Goal: Task Accomplishment & Management: Complete application form

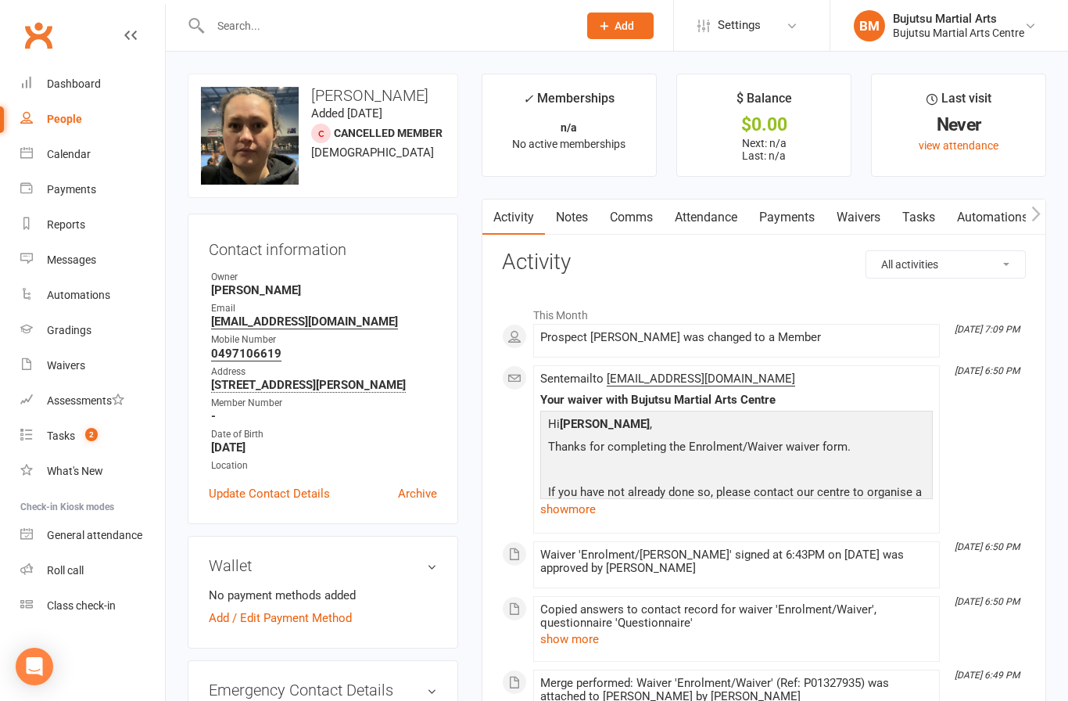
click at [869, 219] on link "Waivers" at bounding box center [859, 217] width 66 height 36
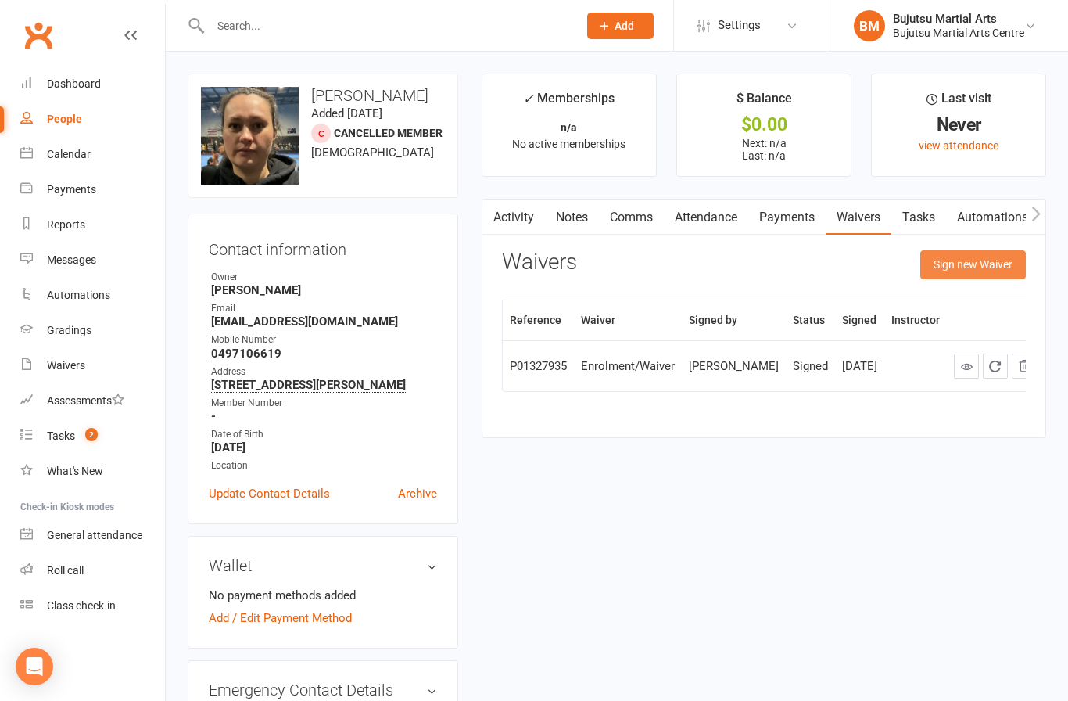
click at [970, 266] on button "Sign new Waiver" at bounding box center [973, 264] width 106 height 28
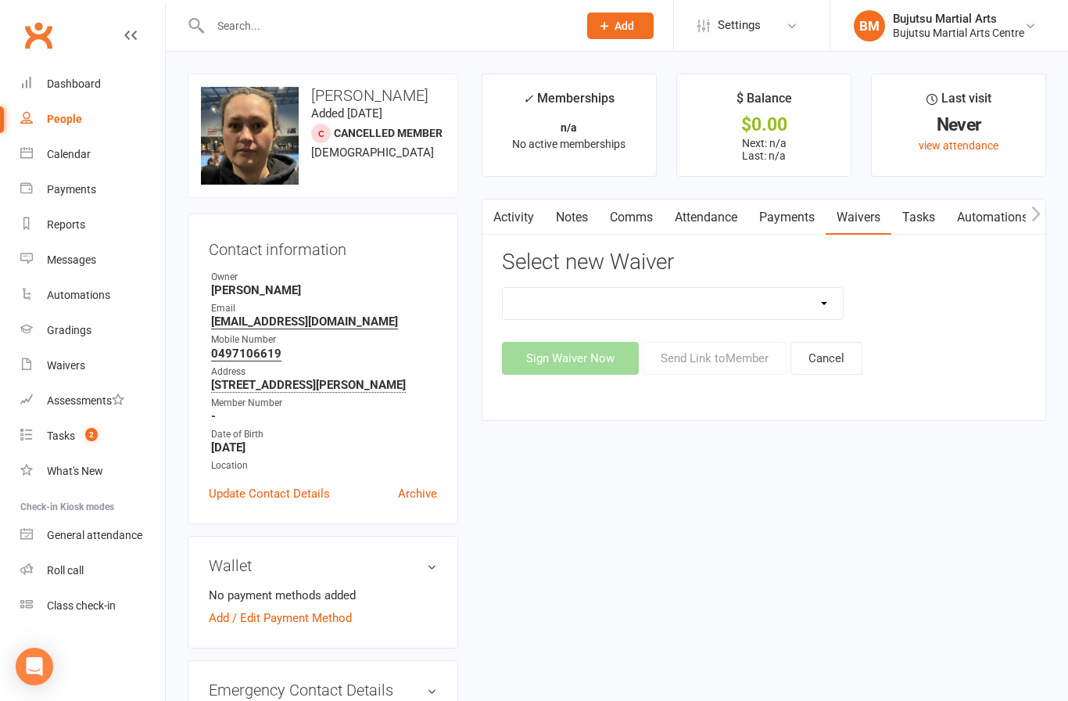
click at [651, 295] on select "Bujutsu Child Care Kids Karate Program Cash Upfront Membership Application Chan…" at bounding box center [673, 303] width 340 height 31
select select "272"
click at [574, 345] on button "Sign Waiver Now" at bounding box center [570, 358] width 137 height 33
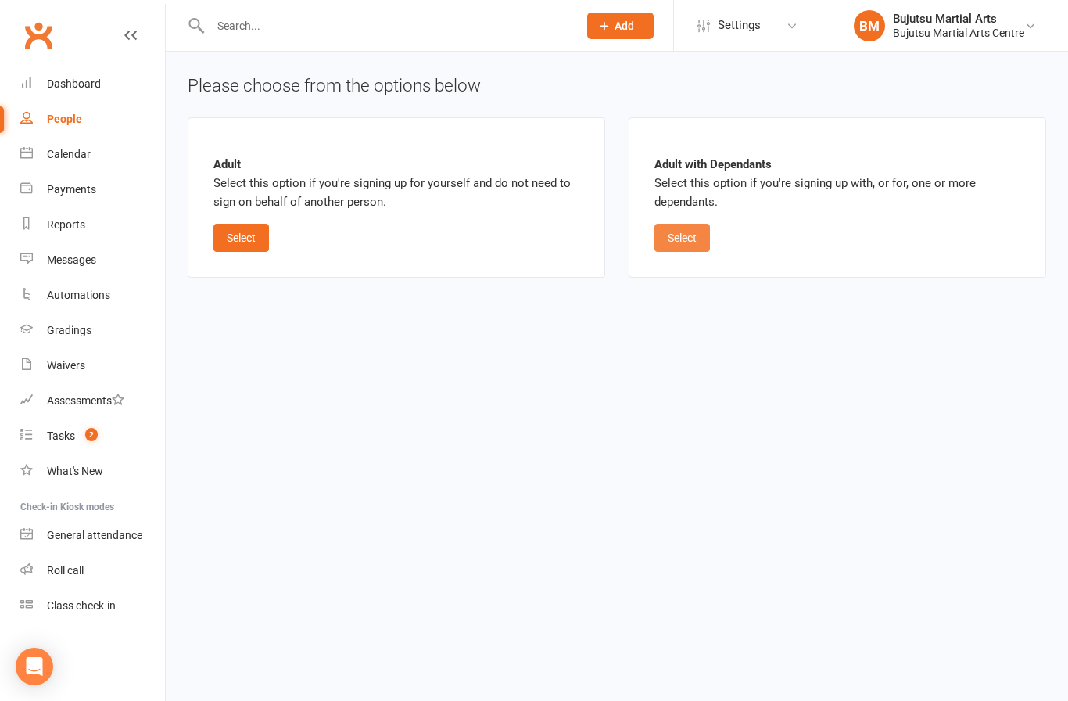
click at [680, 250] on button "Select" at bounding box center [682, 238] width 56 height 28
select select "bank_account"
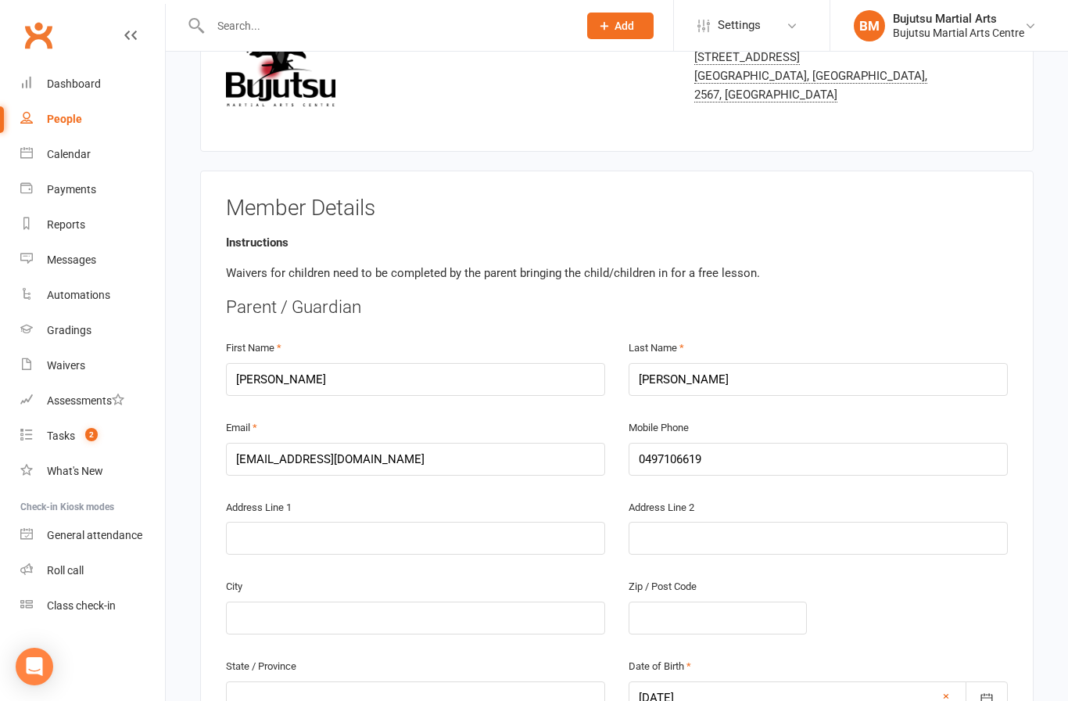
scroll to position [176, 0]
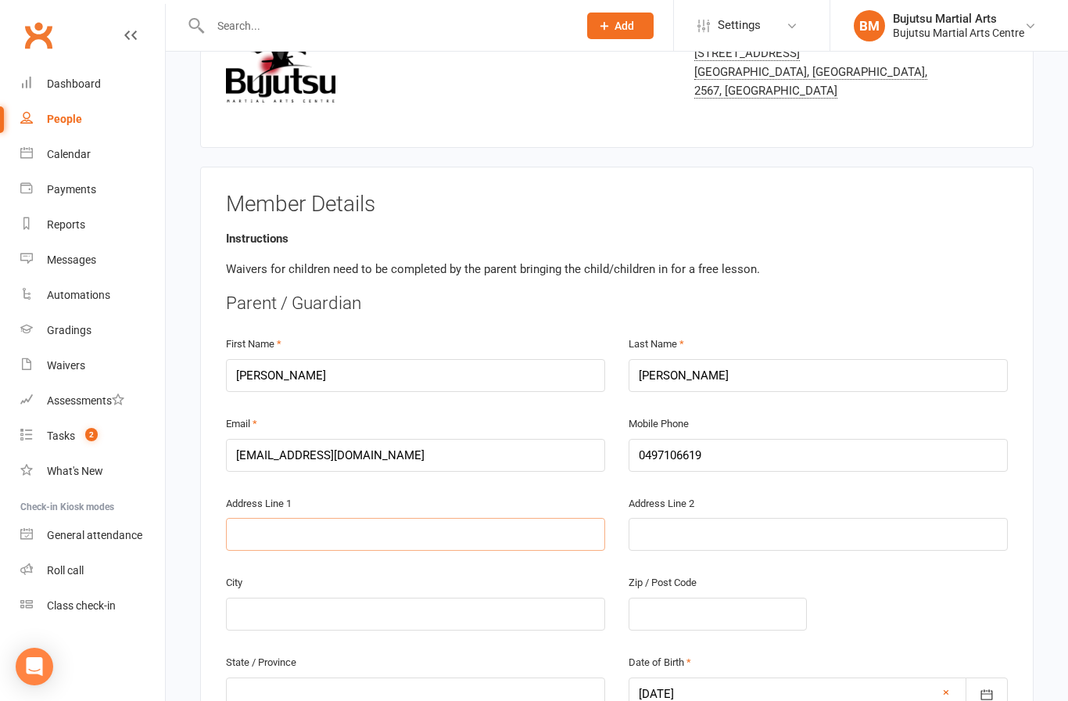
click at [404, 531] on input "text" at bounding box center [415, 534] width 379 height 33
type input "3"
type input "30"
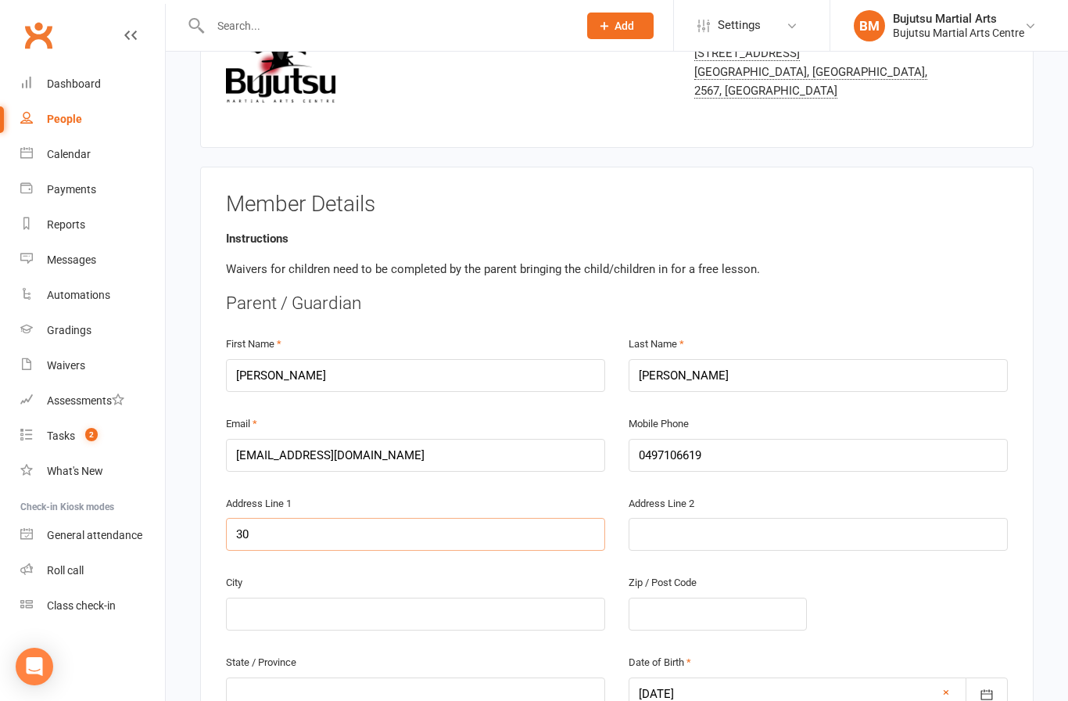
type input "30 K"
type input "30 Ka"
type input "30 Kan"
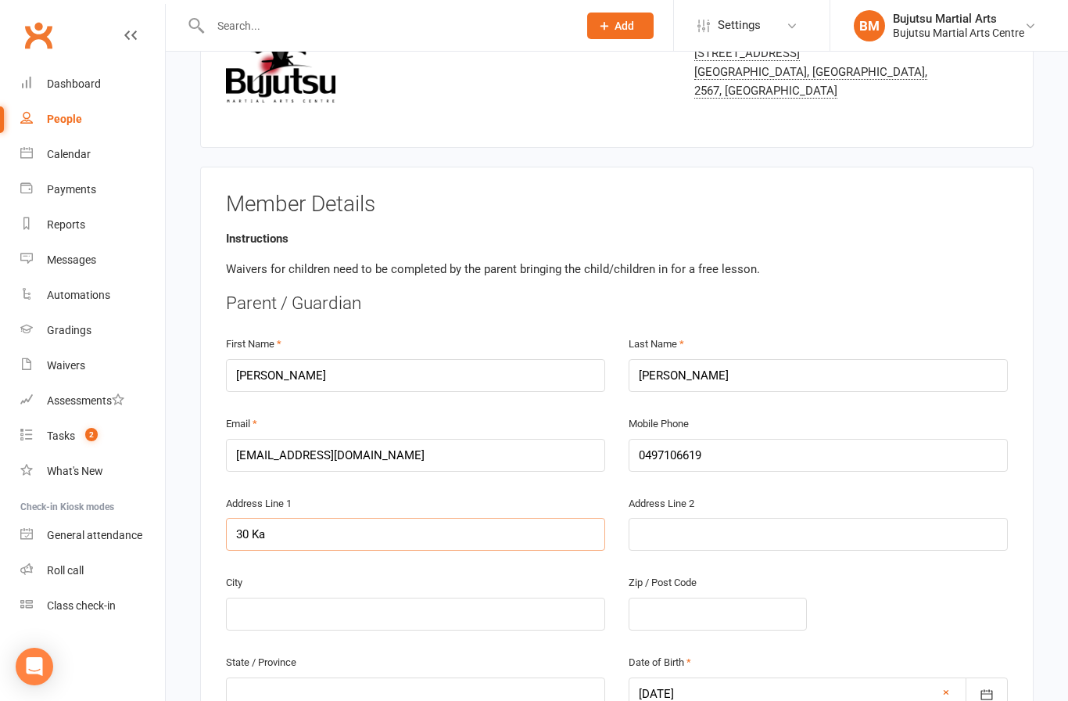
type input "30 Kan"
type input "30 [PERSON_NAME]"
type input "30 Kanga"
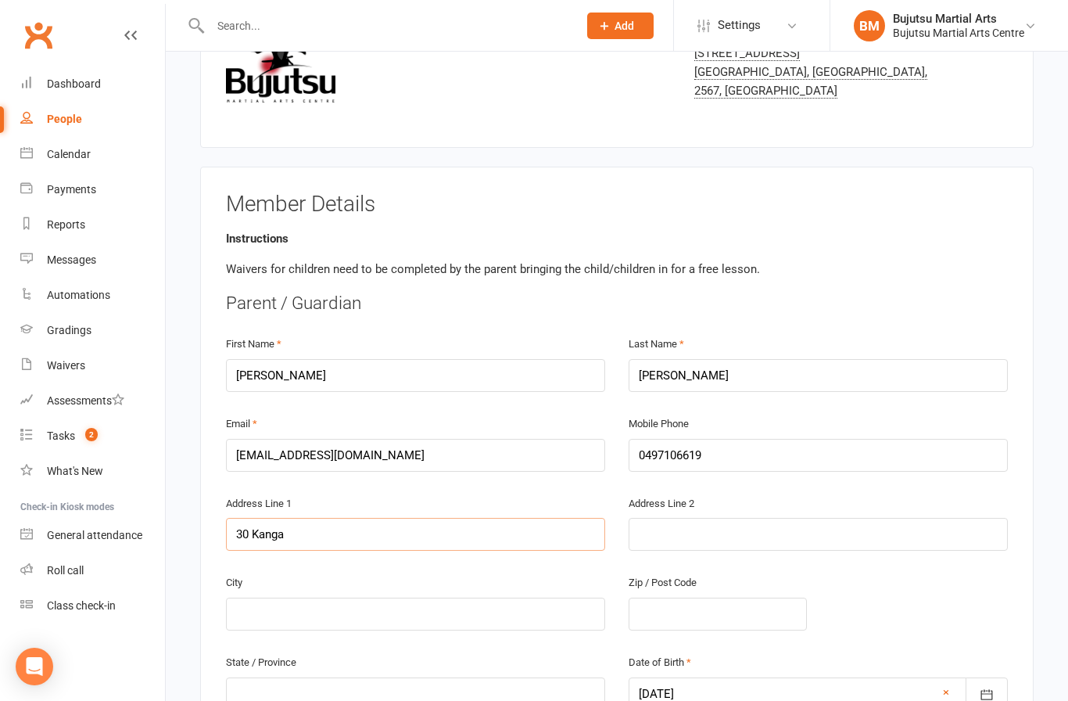
type input "30 Kangan"
type input "30 [PERSON_NAME]"
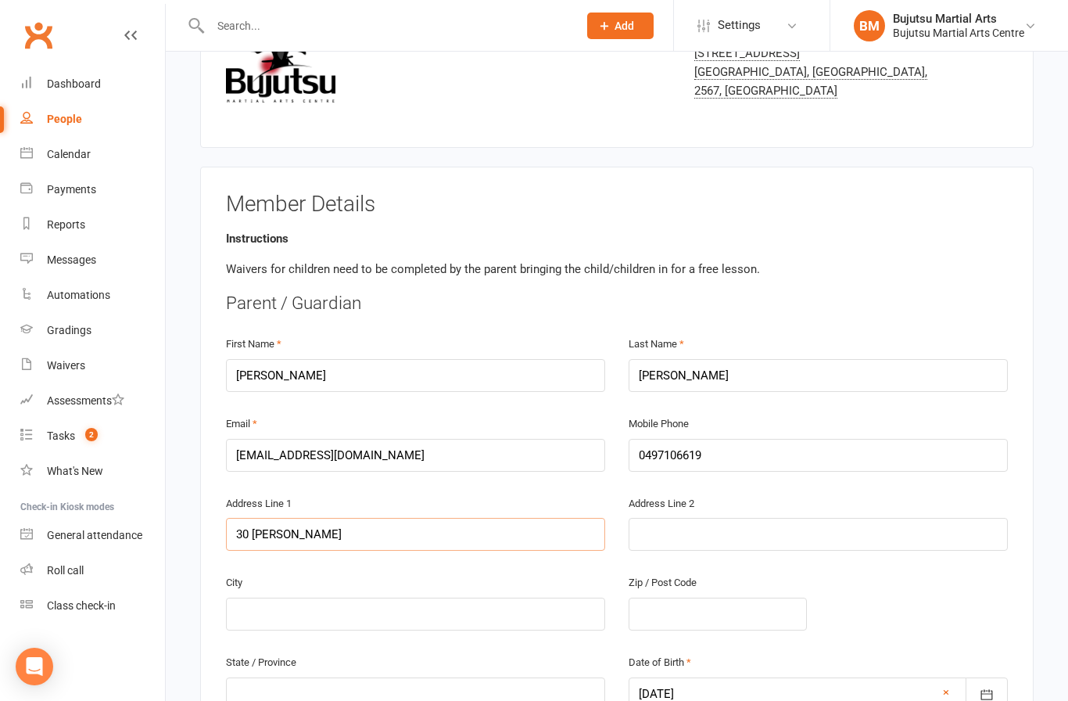
type input "30 [PERSON_NAME]"
type input "30 Kangan Rise"
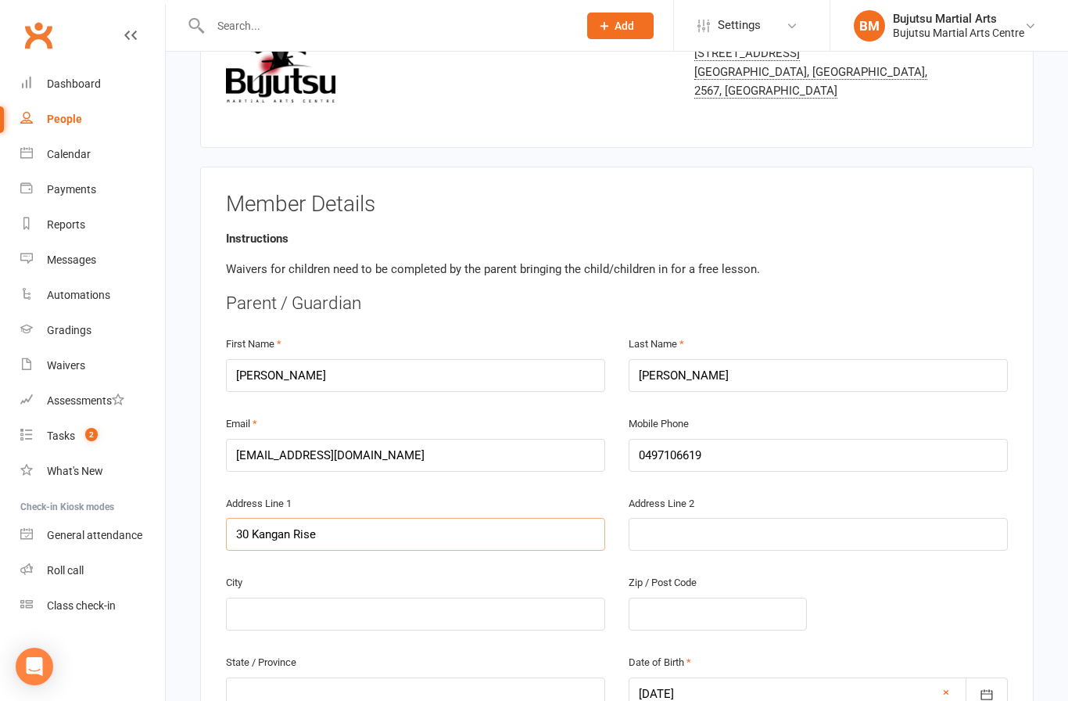
type input "30 Kangan Rise"
click at [449, 597] on input "text" at bounding box center [415, 613] width 379 height 33
type input "C"
type input "Ca"
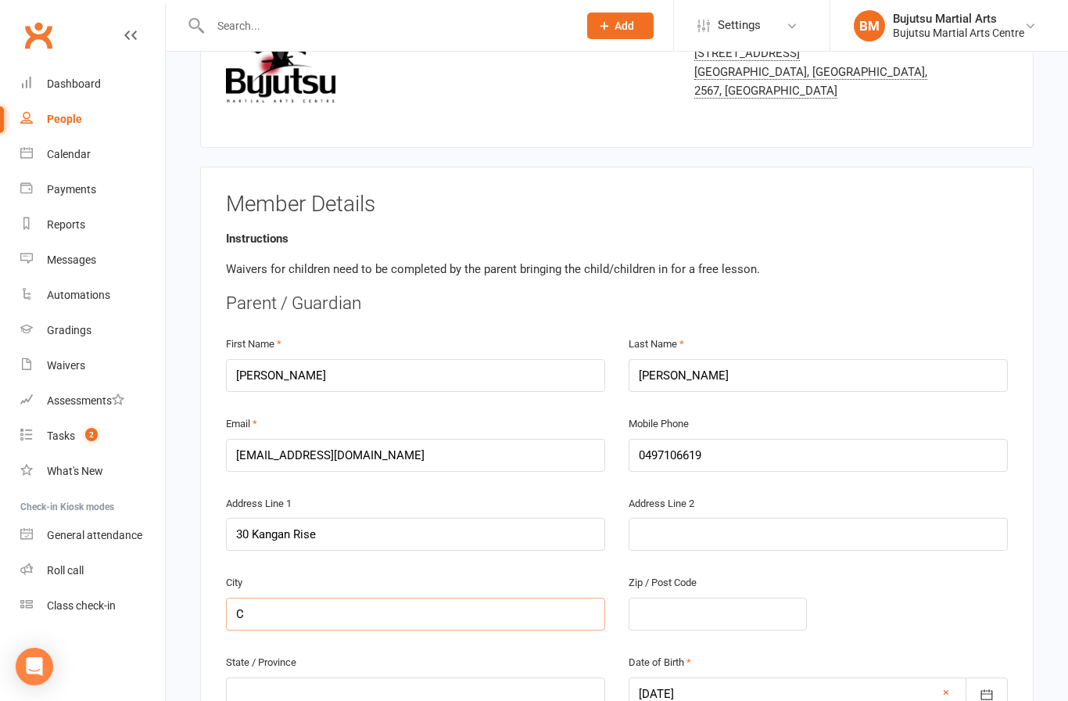
type input "Ca"
type input "Cat"
type input "Cath"
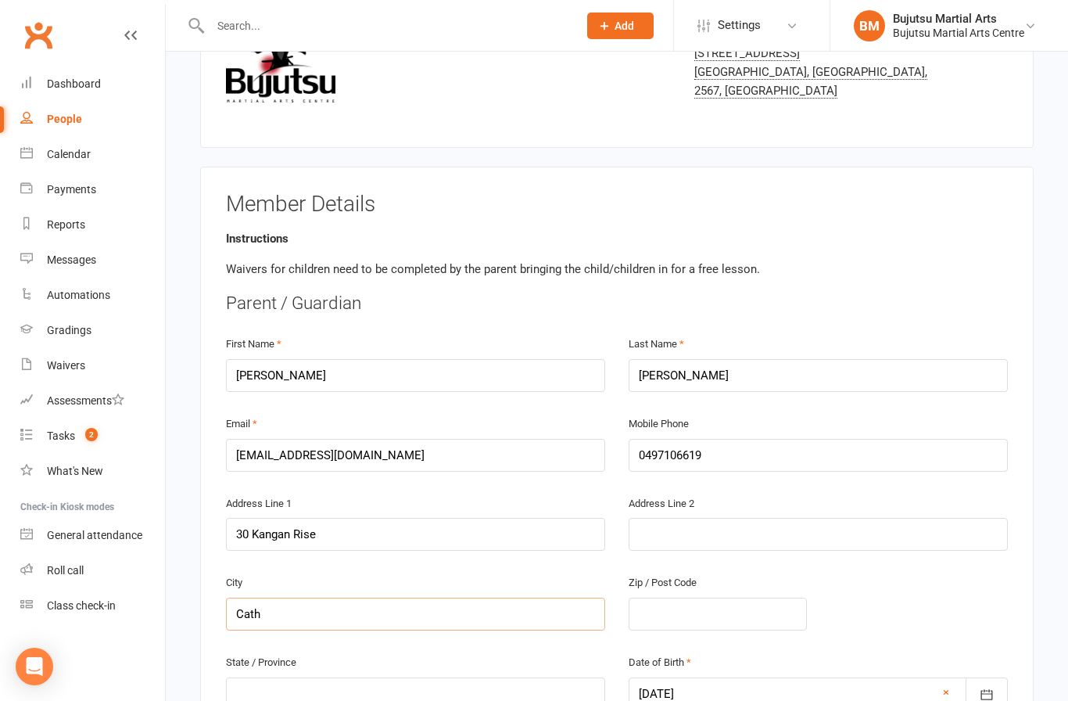
type input "Cathe"
type input "[PERSON_NAME]"
type input "Catheri"
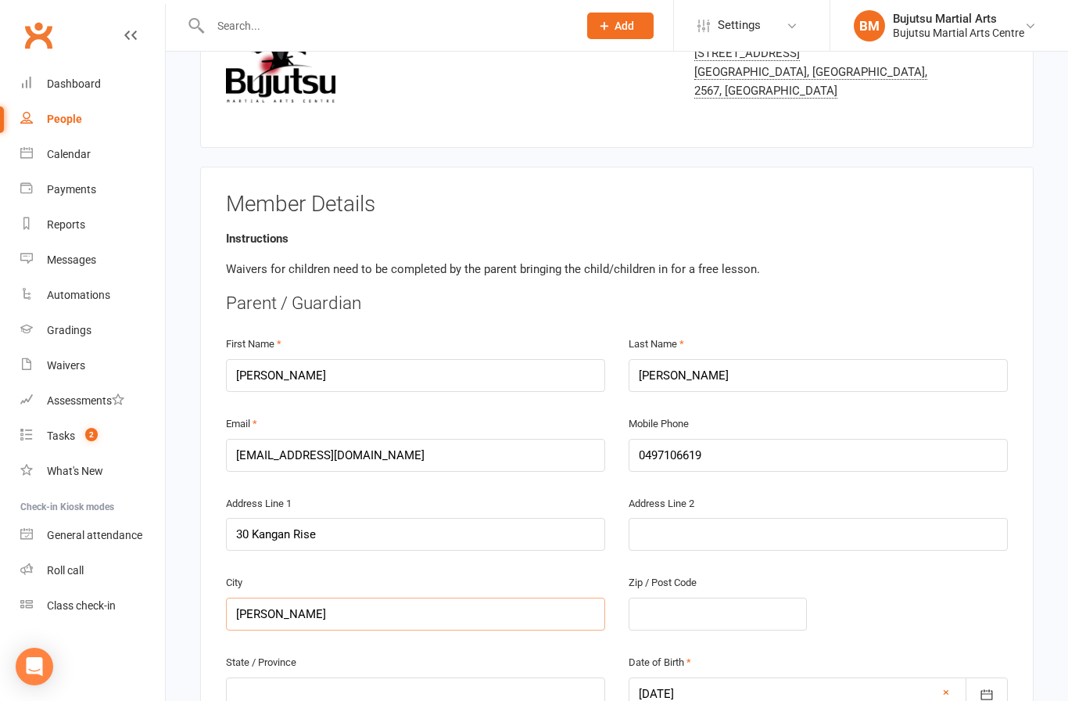
type input "Catheri"
type input "[PERSON_NAME]"
type input "Cathering"
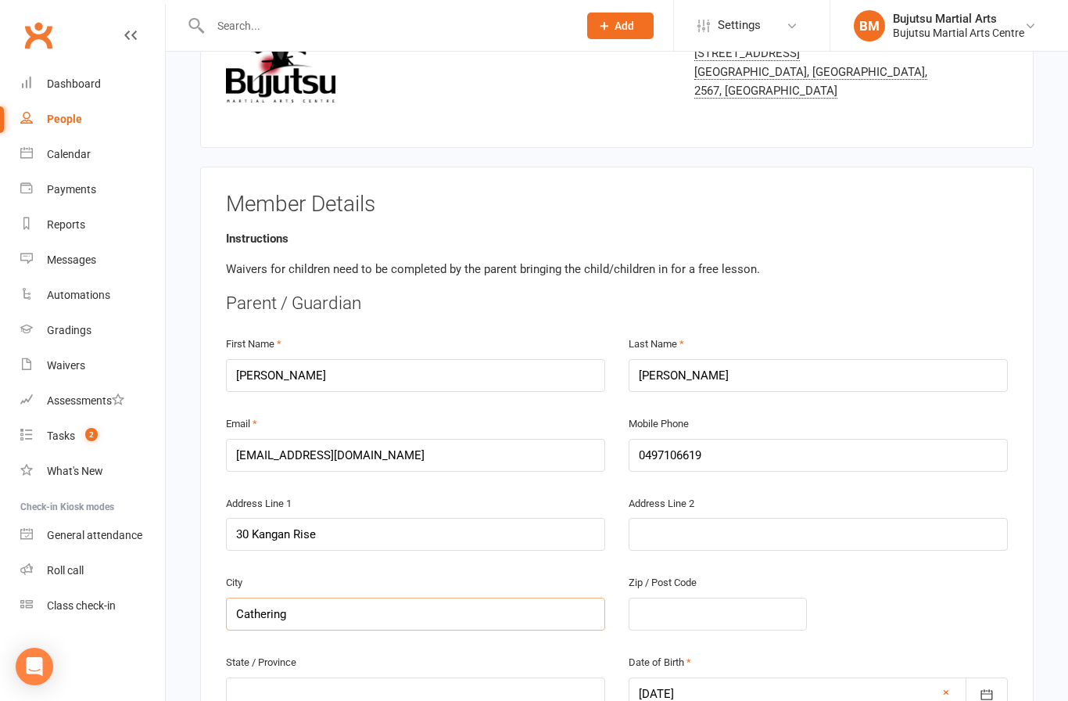
type input "[PERSON_NAME]"
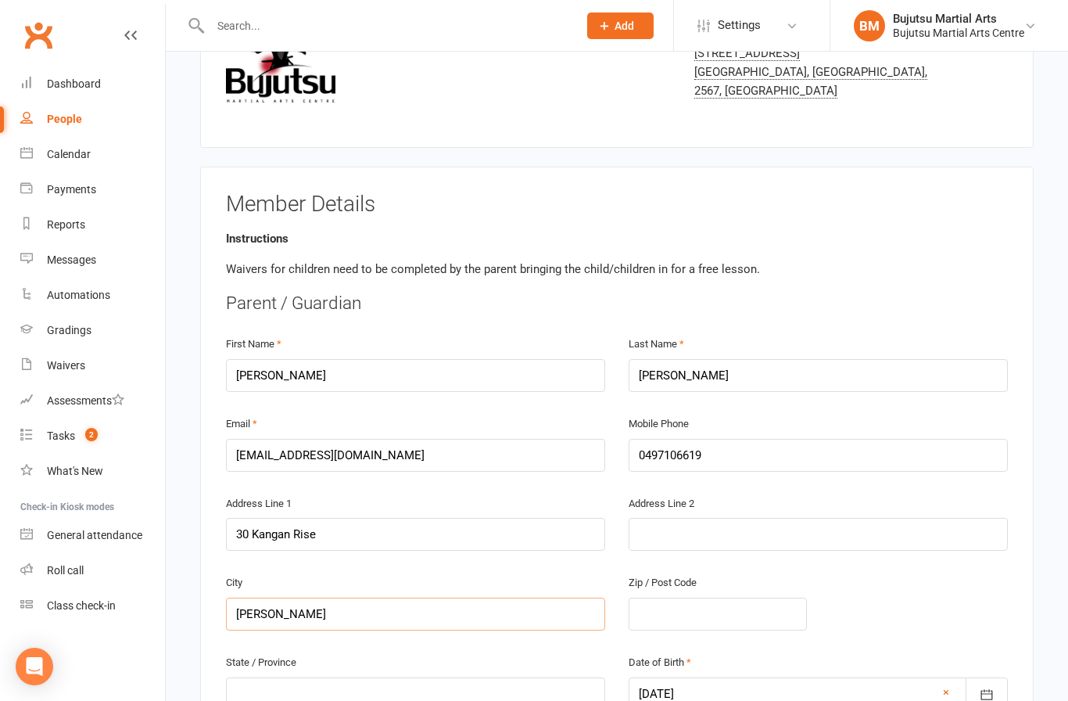
type input "[PERSON_NAME]"
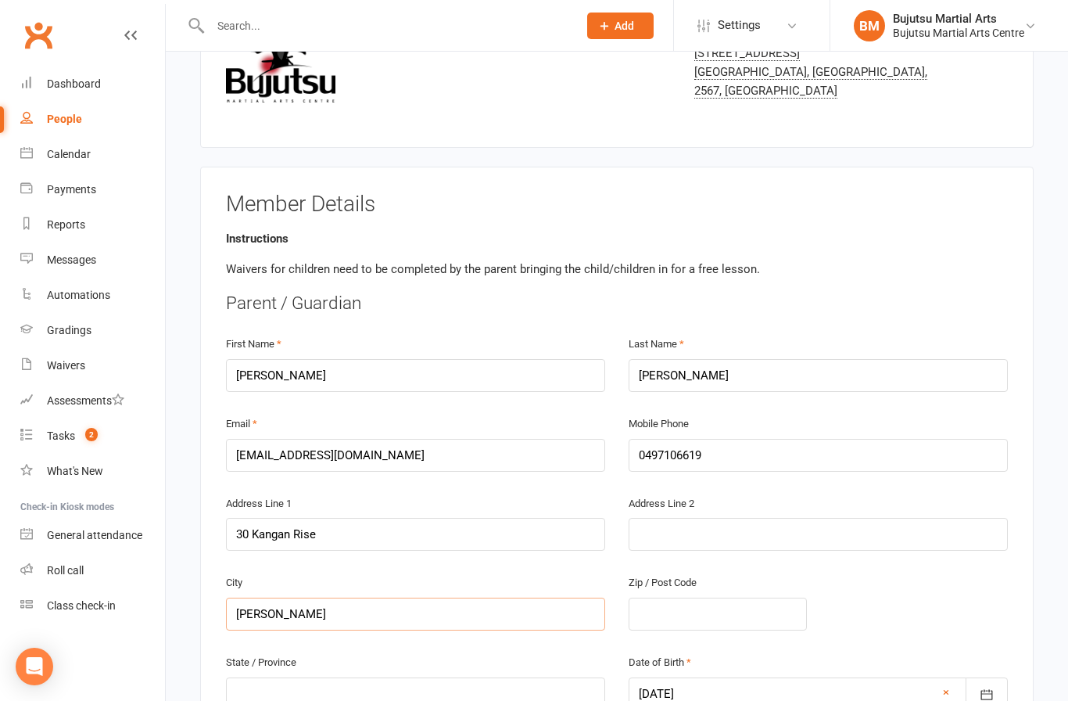
type input "[PERSON_NAME]"
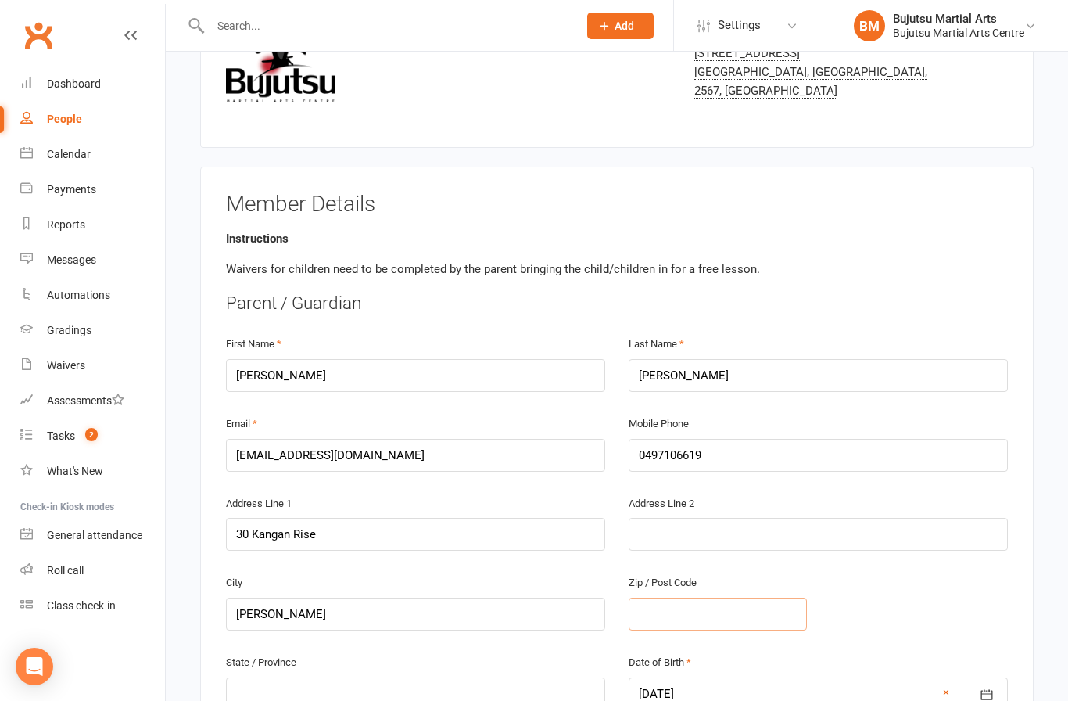
click at [712, 607] on input "text" at bounding box center [718, 613] width 178 height 33
type input "2"
type input "25"
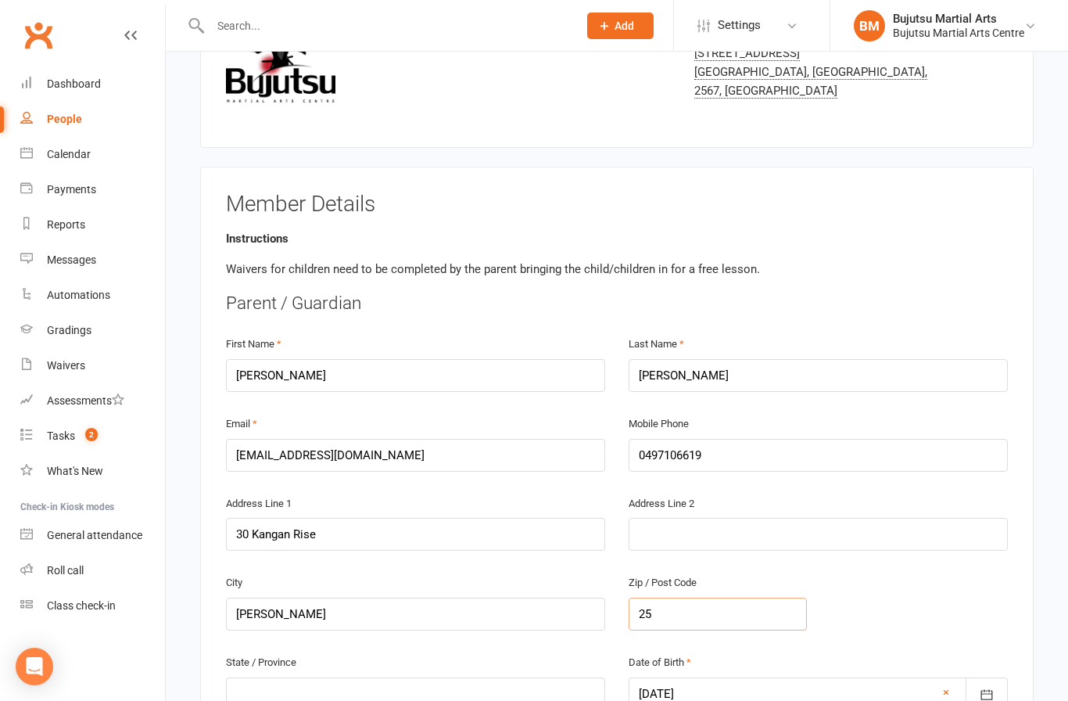
type input "257"
type input "2570"
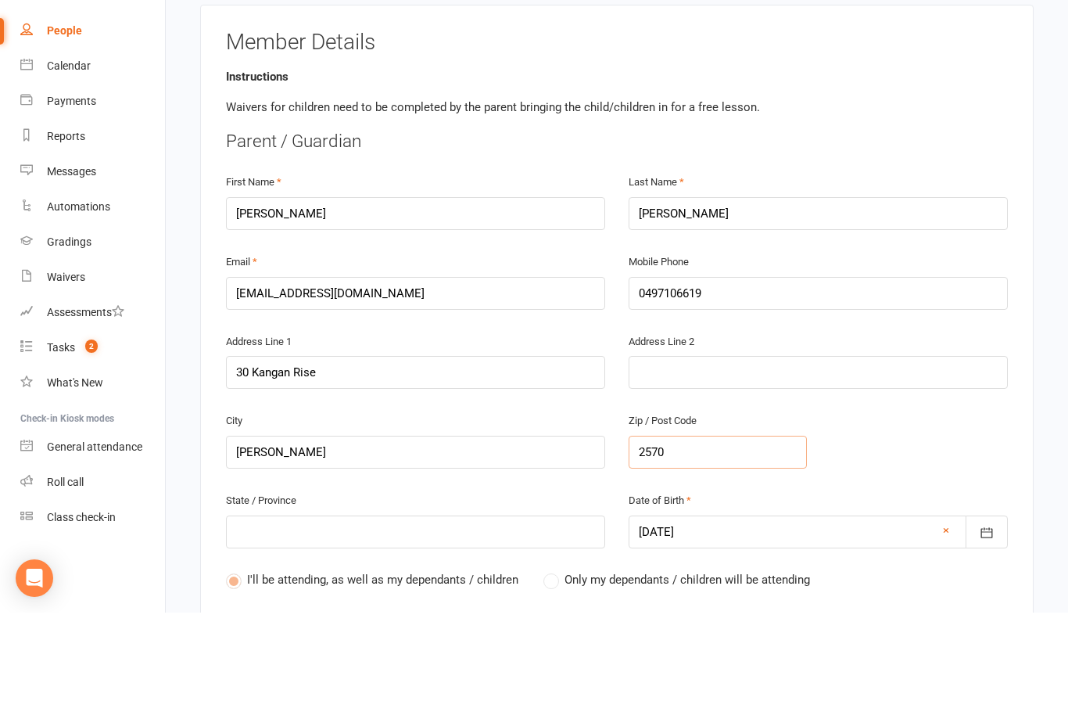
scroll to position [278, 0]
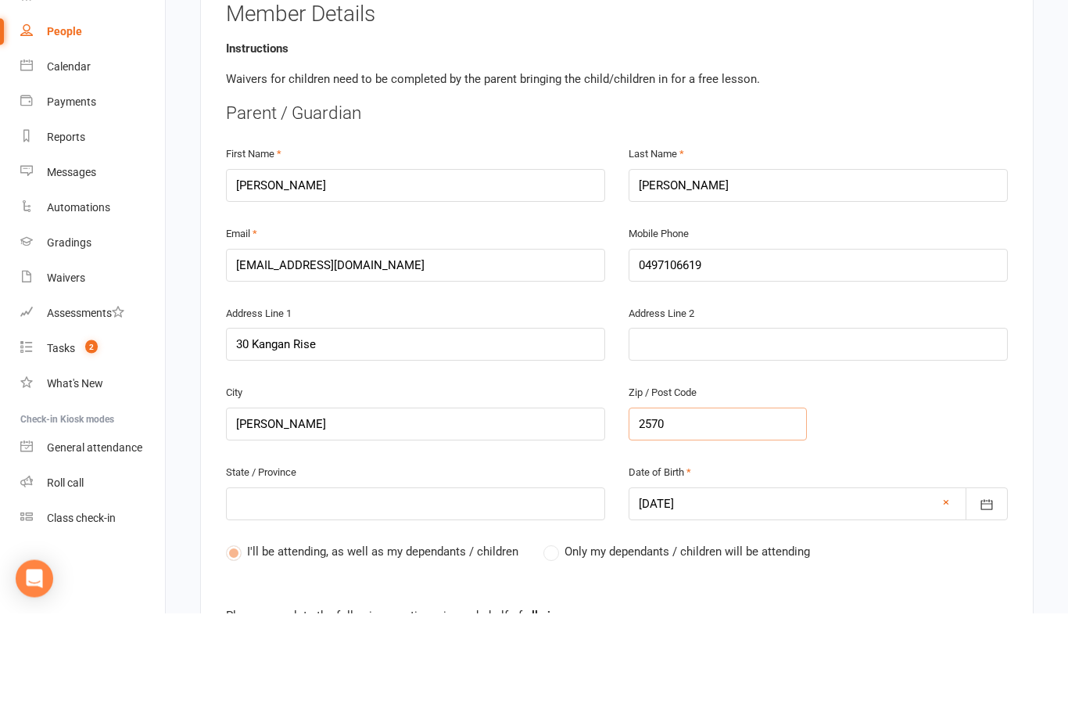
type input "2570"
click at [487, 575] on input "text" at bounding box center [415, 591] width 379 height 33
type input "N"
type input "NS"
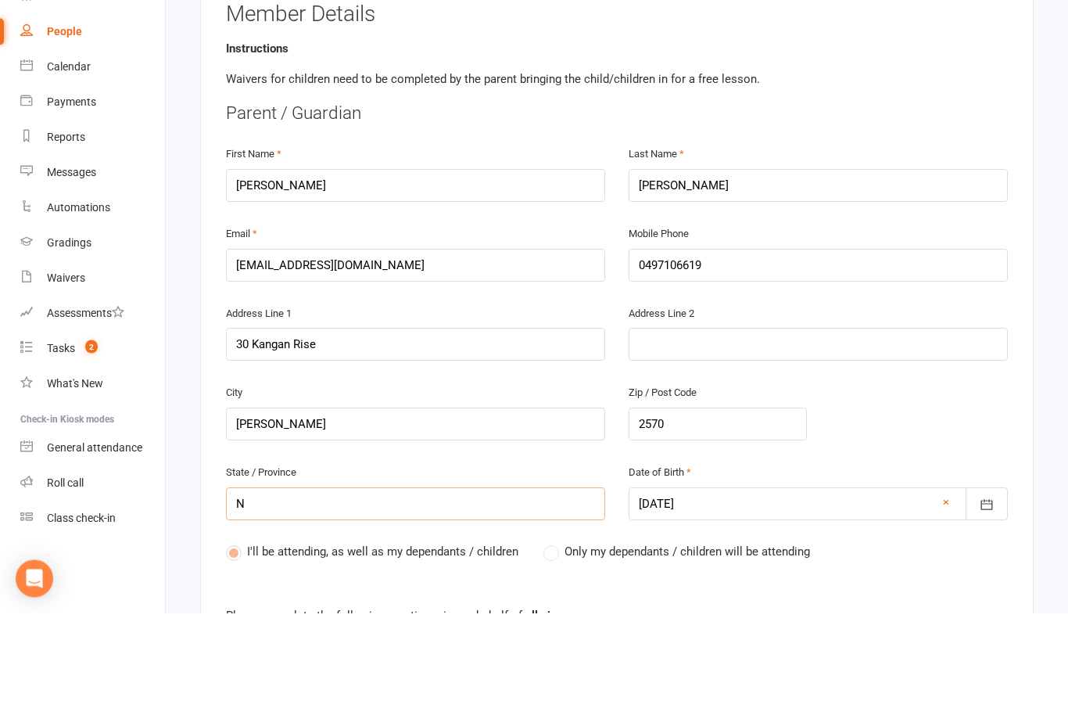
type input "NS"
type input "[GEOGRAPHIC_DATA]"
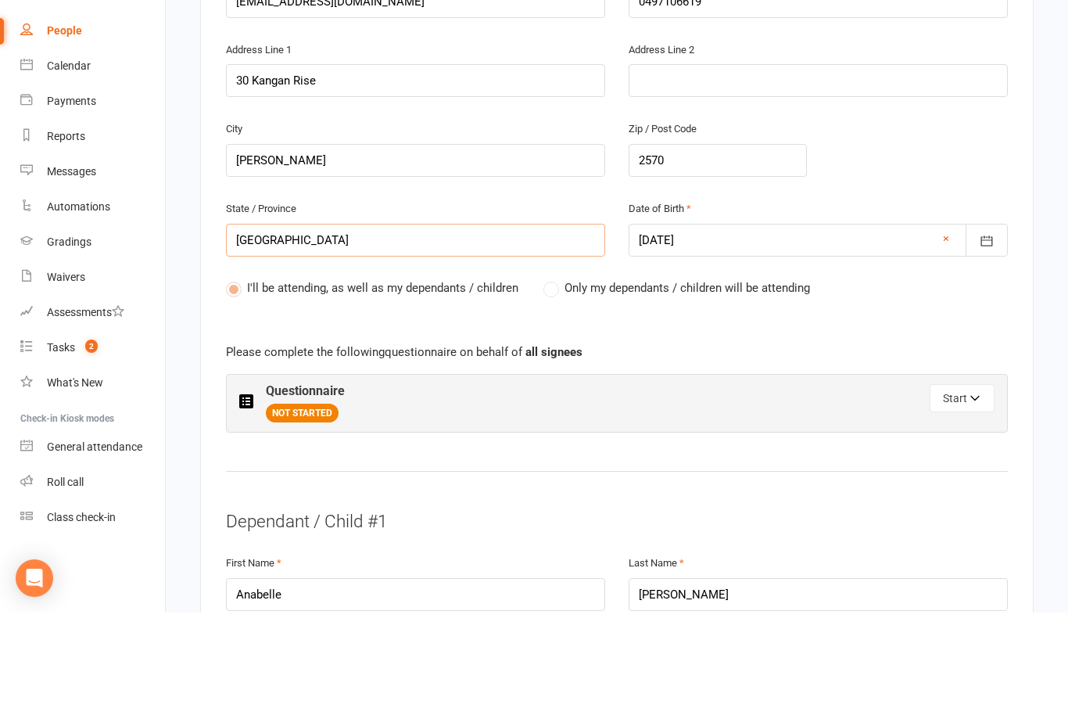
scroll to position [550, 0]
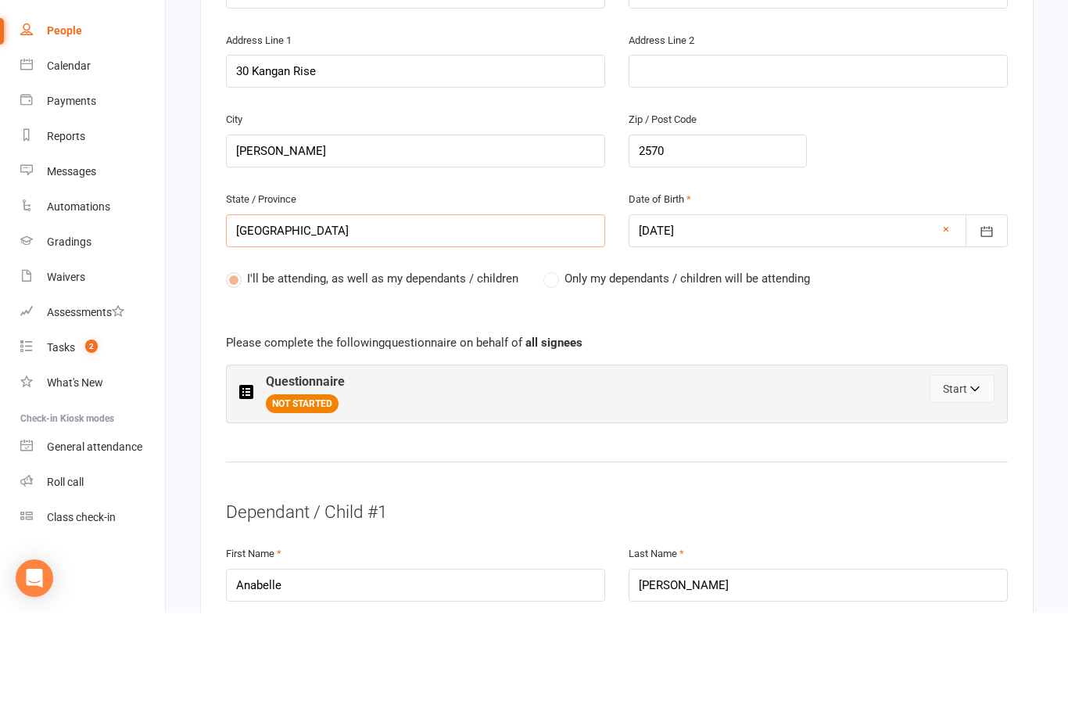
type input "[GEOGRAPHIC_DATA]"
click at [963, 463] on button "Start" at bounding box center [962, 477] width 65 height 28
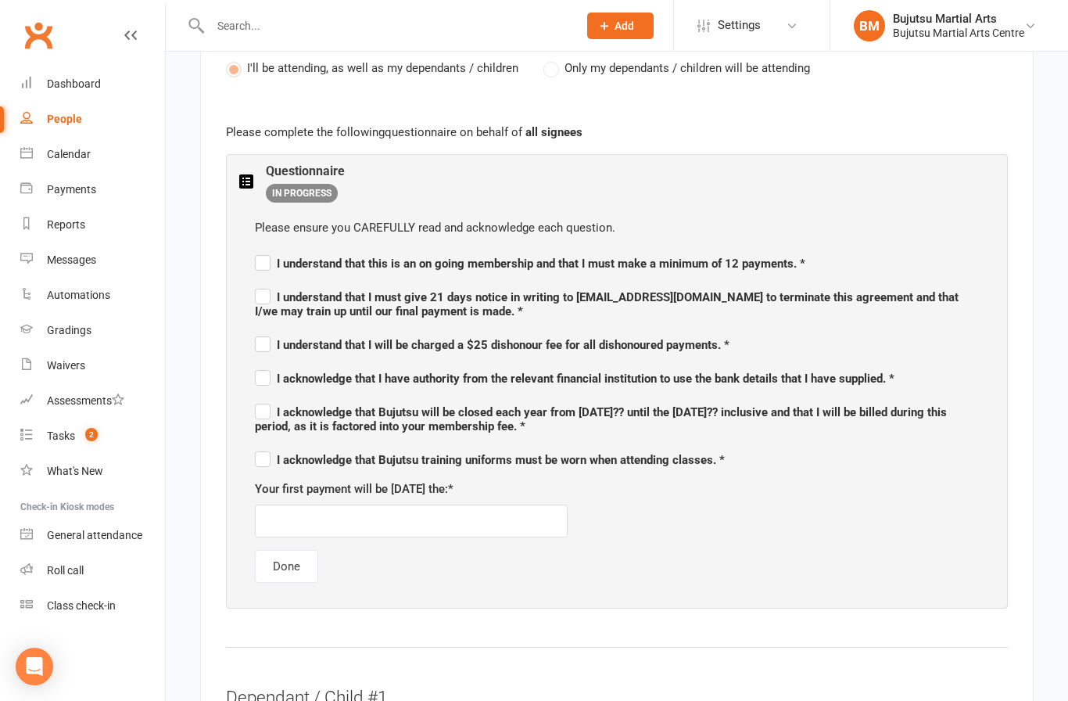
scroll to position [850, 0]
click at [486, 511] on input "text" at bounding box center [411, 520] width 313 height 33
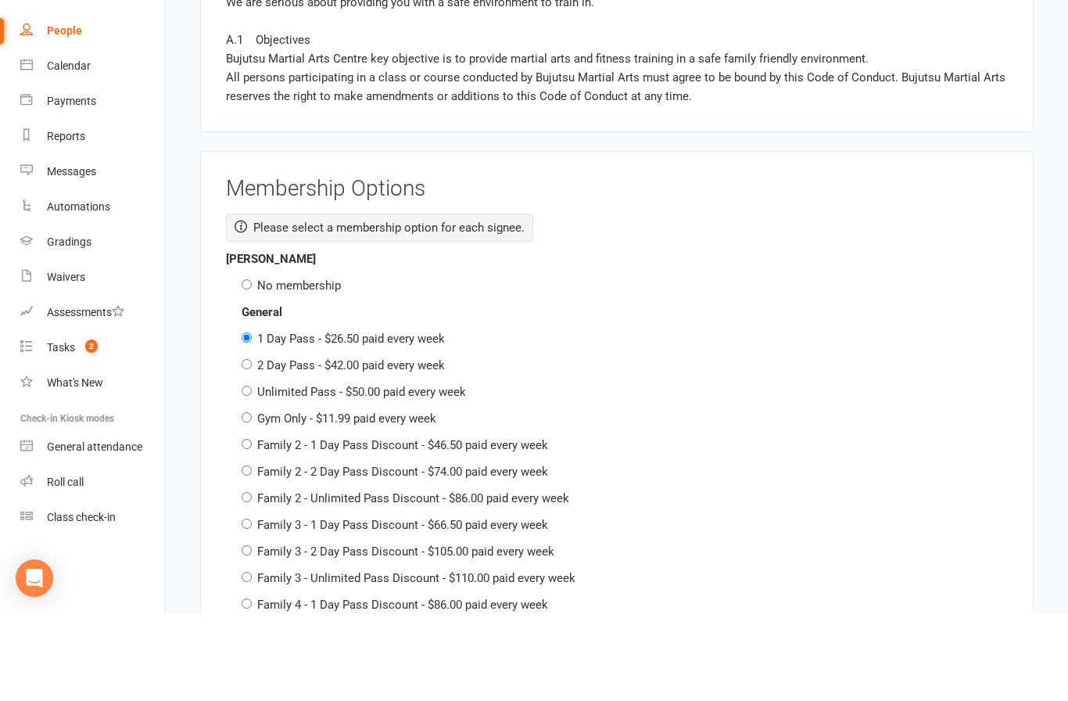
scroll to position [2073, 0]
type input "[DATE]"
click at [499, 526] on label "Family 2 - 1 Day Pass Discount - $46.50 paid every week" at bounding box center [402, 533] width 291 height 14
click at [252, 527] on input "Family 2 - 1 Day Pass Discount - $46.50 paid every week" at bounding box center [247, 532] width 10 height 10
radio input "true"
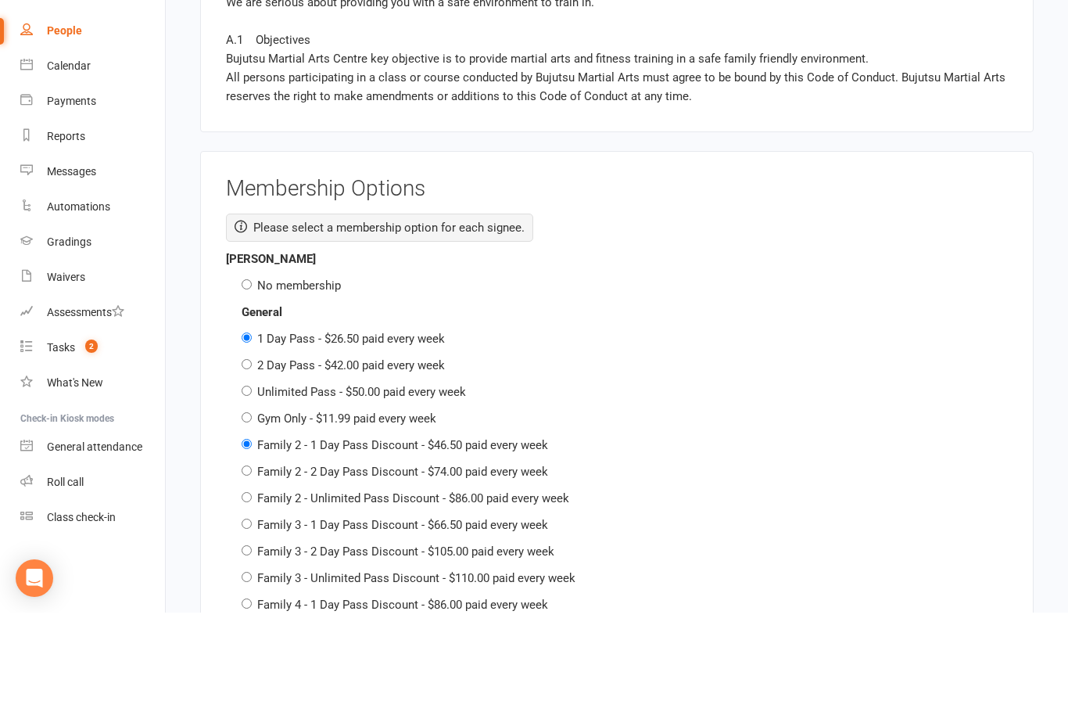
radio input "false"
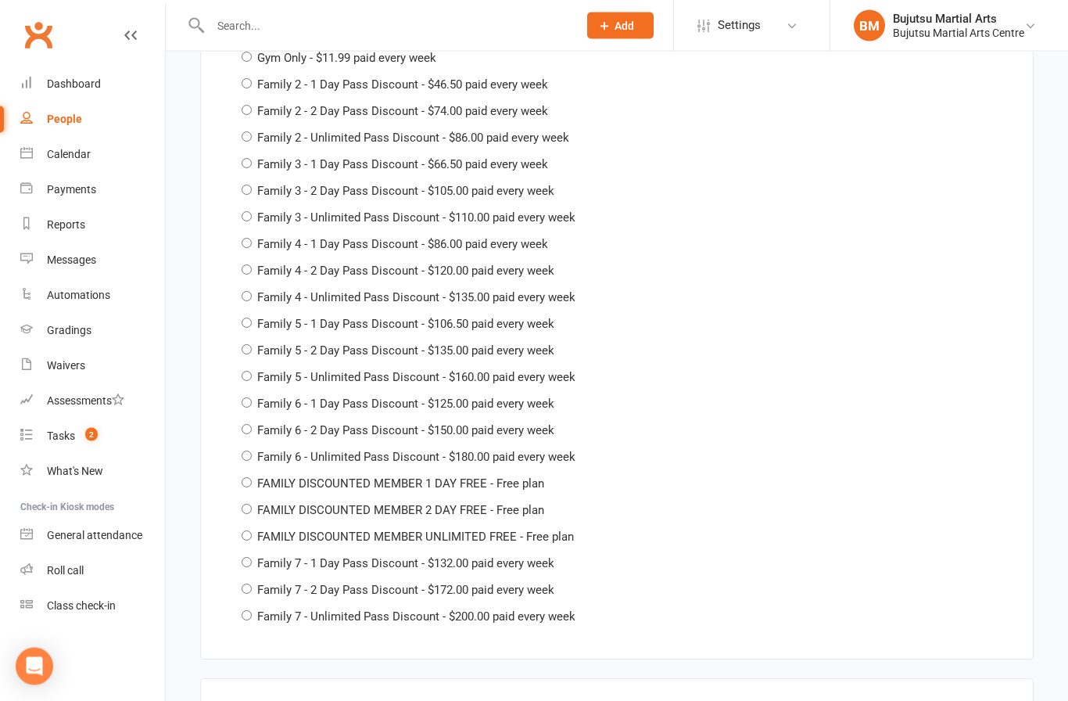
click at [525, 477] on label "FAMILY DISCOUNTED MEMBER 1 DAY FREE - Free plan" at bounding box center [400, 484] width 287 height 14
click at [252, 478] on input "FAMILY DISCOUNTED MEMBER 1 DAY FREE - Free plan" at bounding box center [247, 483] width 10 height 10
radio input "true"
radio input "false"
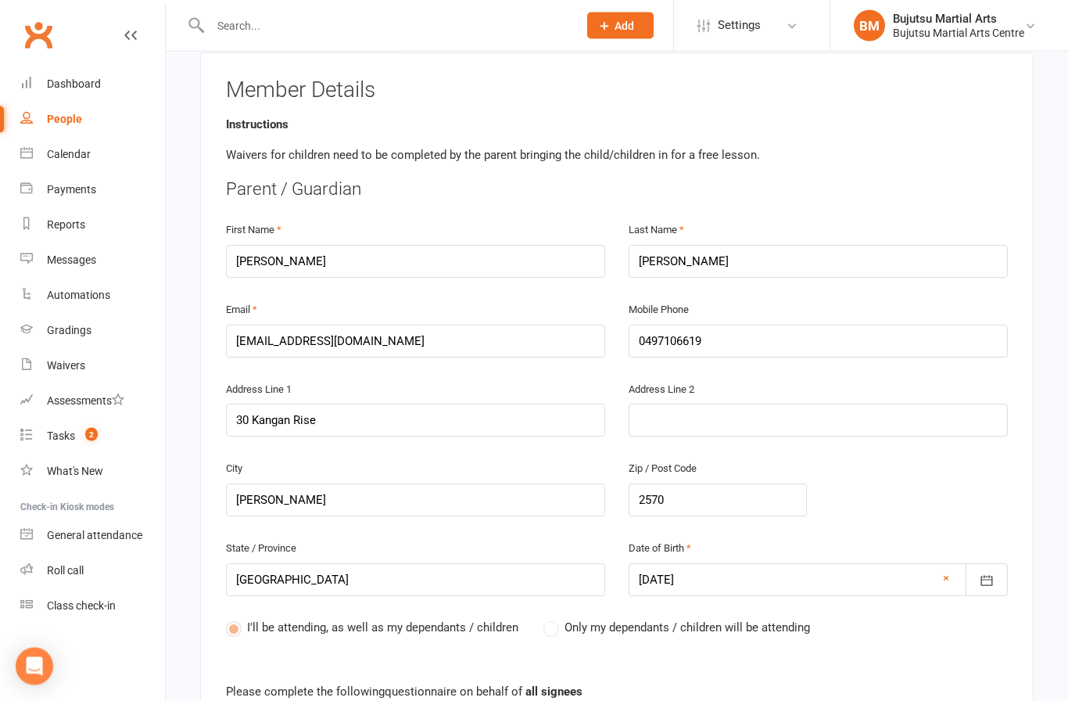
scroll to position [290, 0]
click at [715, 490] on input "2570" at bounding box center [718, 499] width 178 height 33
type input "2570\"
type input "2570"
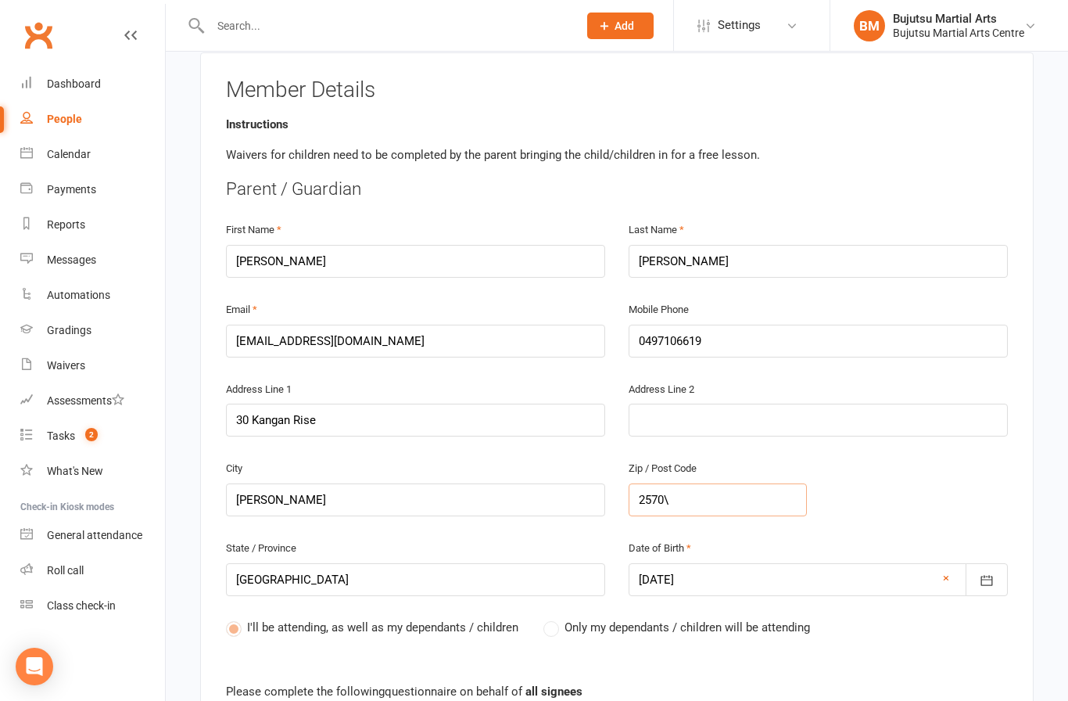
type input "2570"
type input "257"
type input "25"
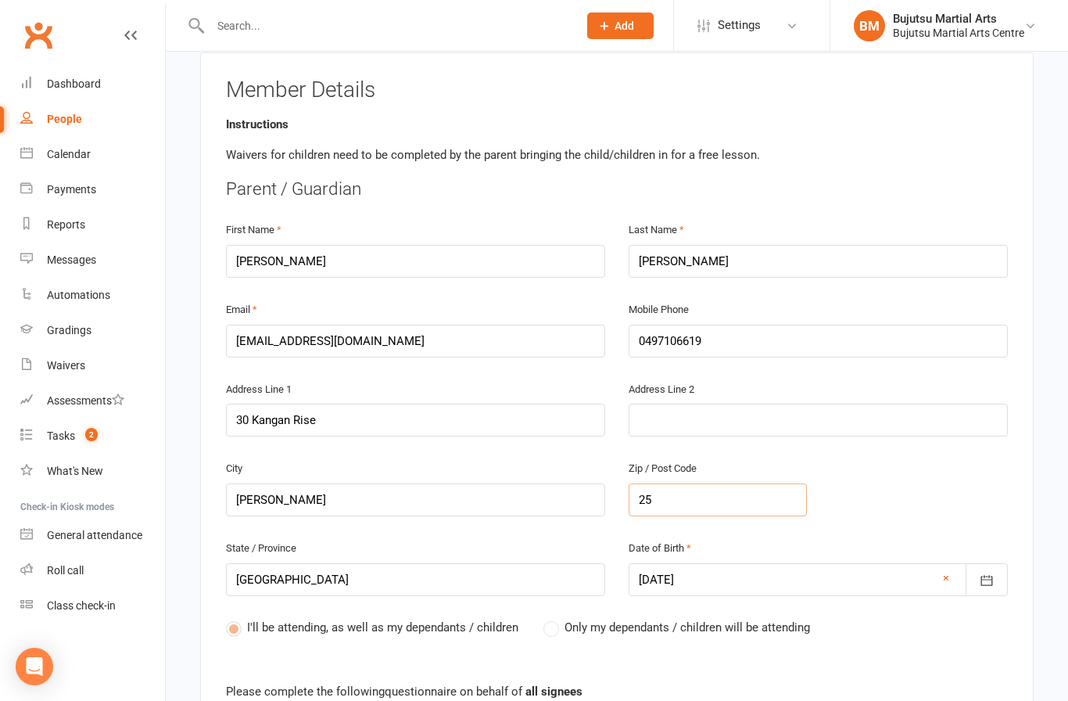
type input "255"
type input "2557"
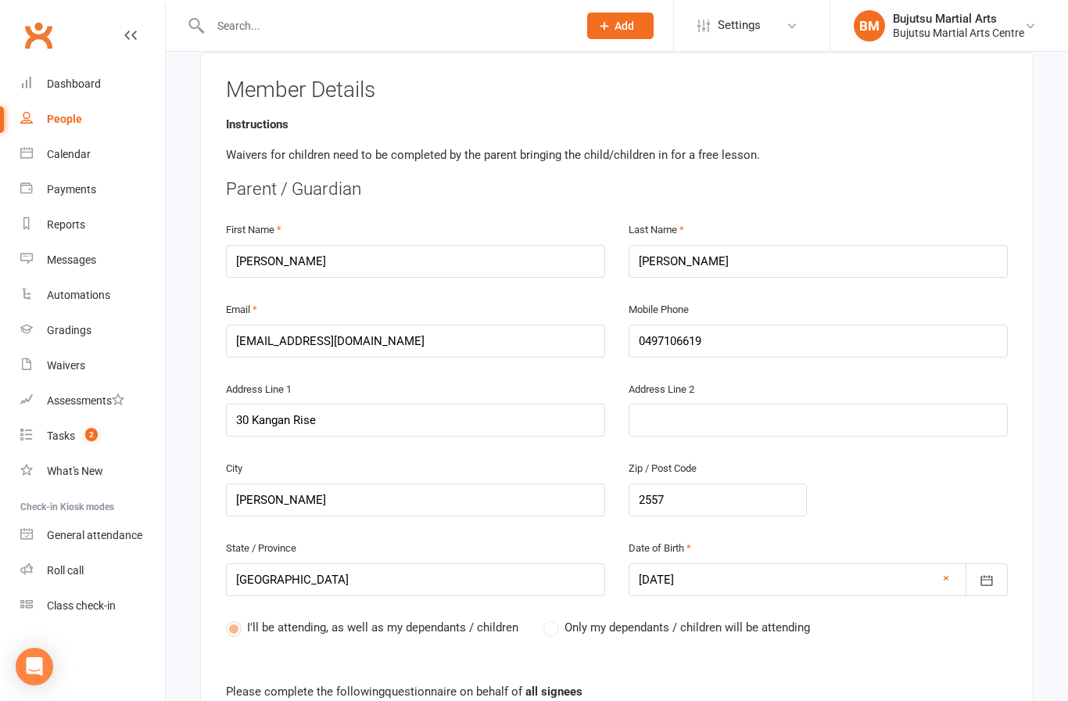
click at [912, 511] on div "City [PERSON_NAME] Zip / Post Code 2557" at bounding box center [616, 498] width 805 height 80
